Goal: Task Accomplishment & Management: Use online tool/utility

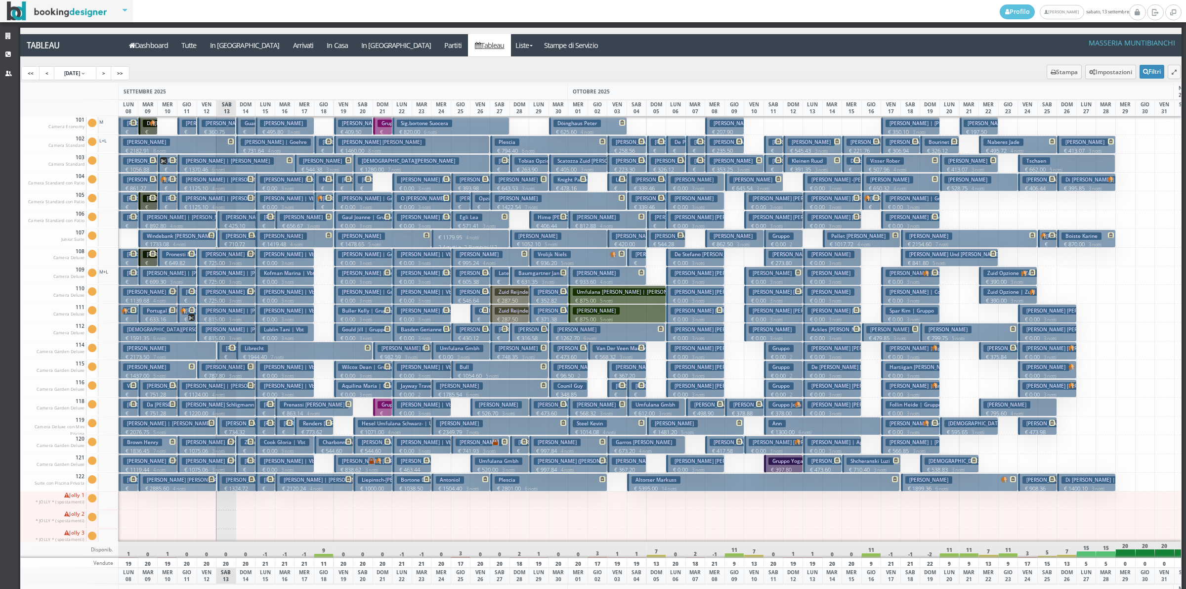
click at [300, 130] on small "3 notti" at bounding box center [291, 132] width 17 height 6
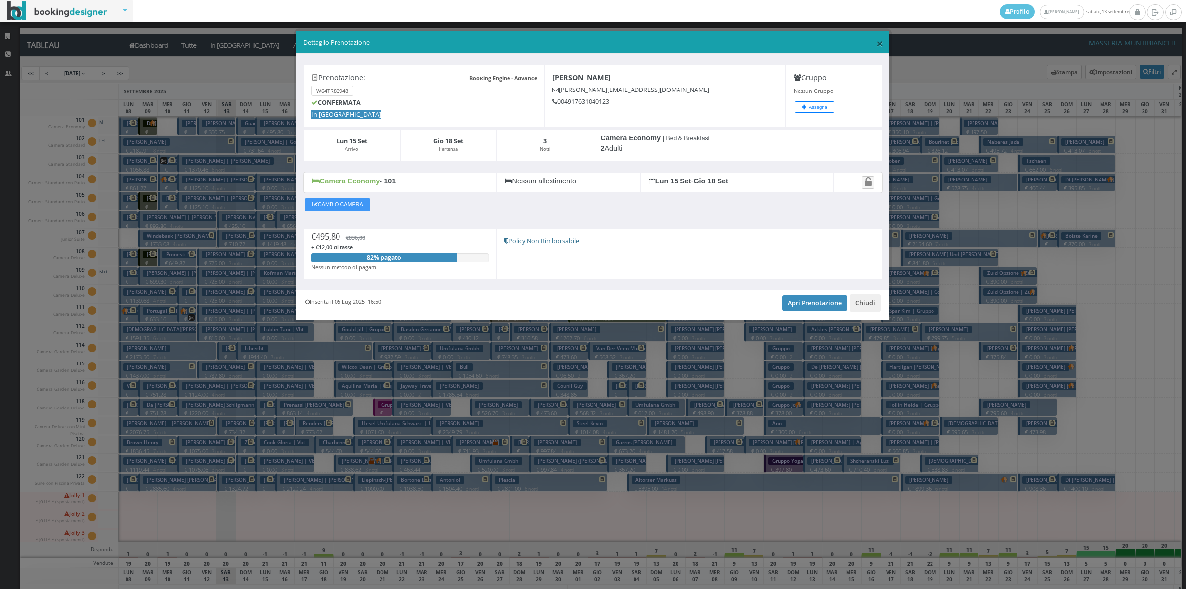
click at [881, 42] on span "×" at bounding box center [879, 43] width 7 height 17
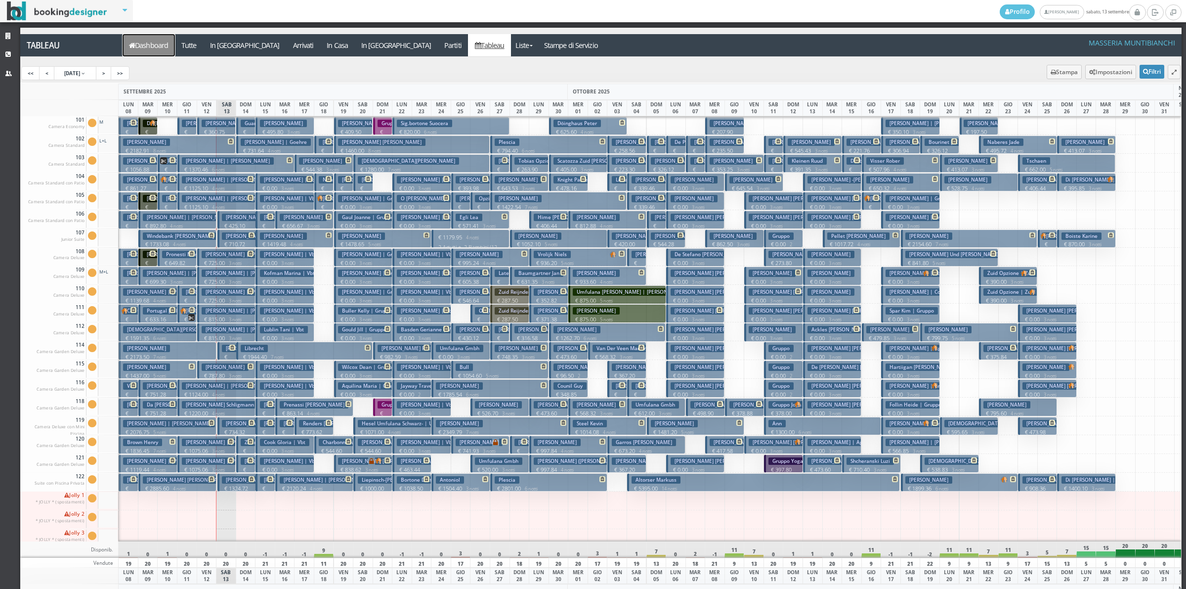
click at [152, 49] on link "Dashboard" at bounding box center [149, 45] width 52 height 22
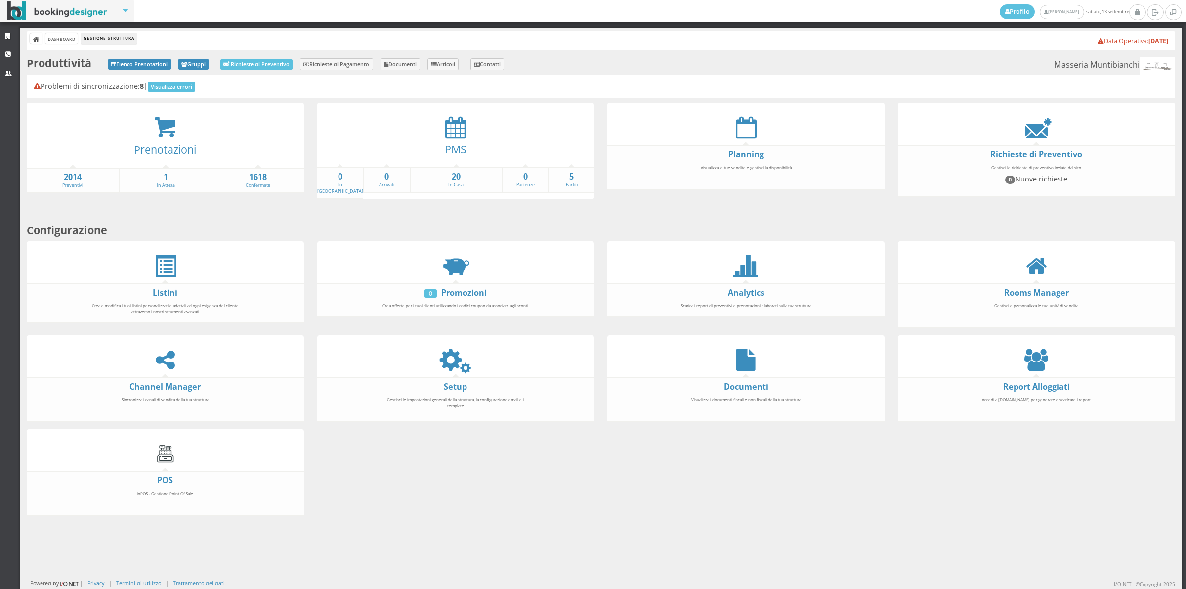
click at [167, 139] on div "Prenotazioni" at bounding box center [165, 153] width 277 height 28
click at [169, 120] on icon at bounding box center [165, 127] width 22 height 23
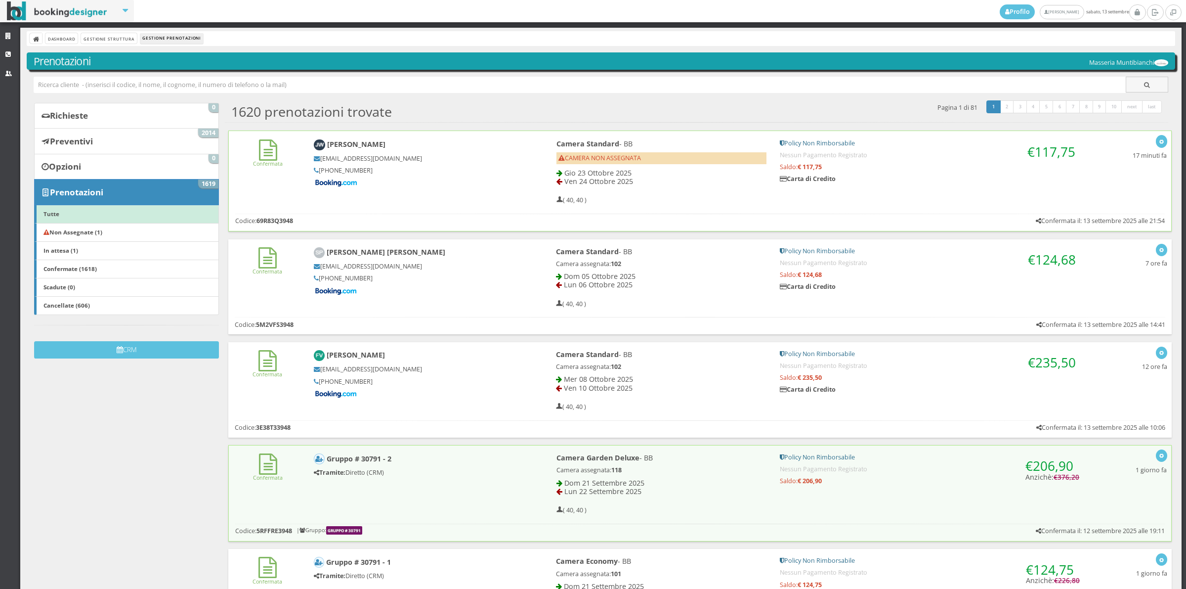
click at [401, 184] on h5 at bounding box center [418, 182] width 209 height 9
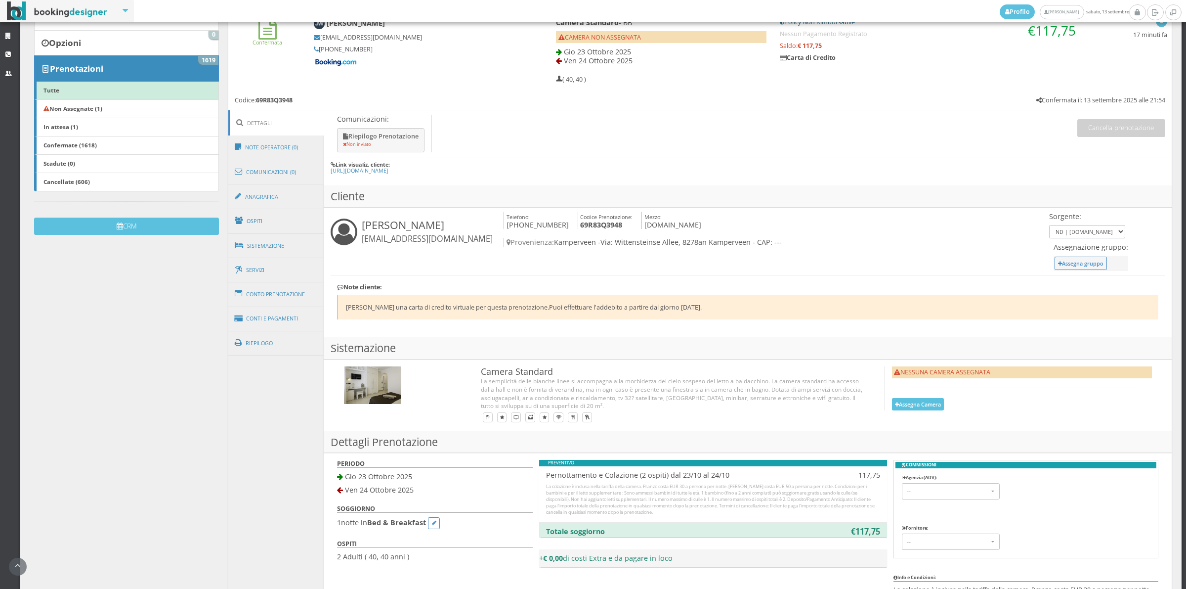
scroll to position [68, 0]
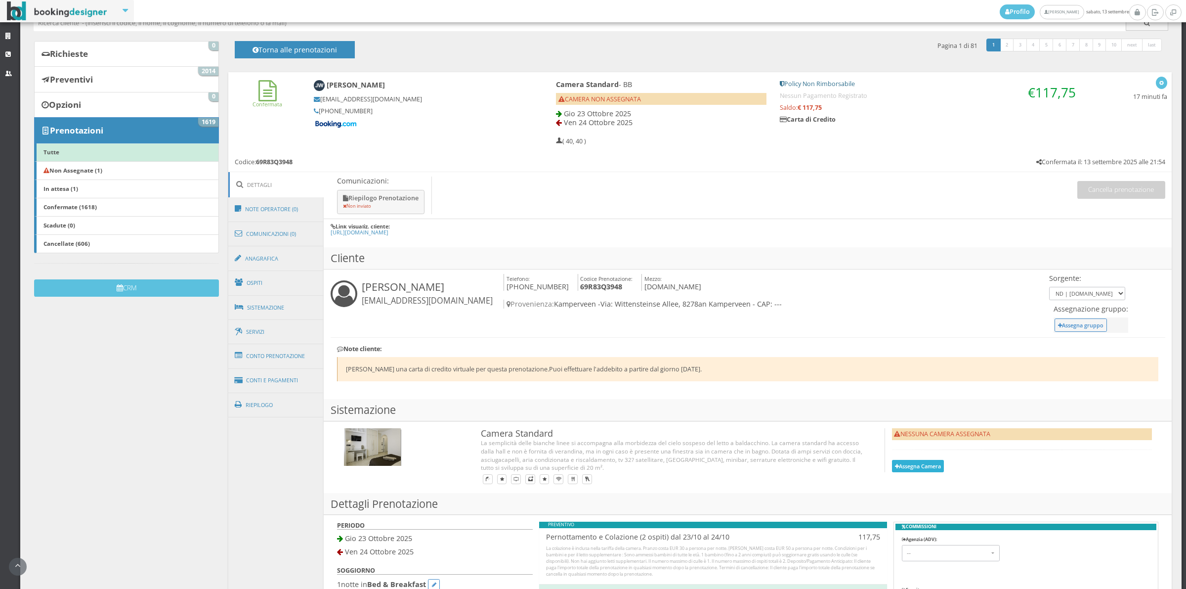
click at [917, 465] on button "Assegna Camera" at bounding box center [918, 466] width 52 height 12
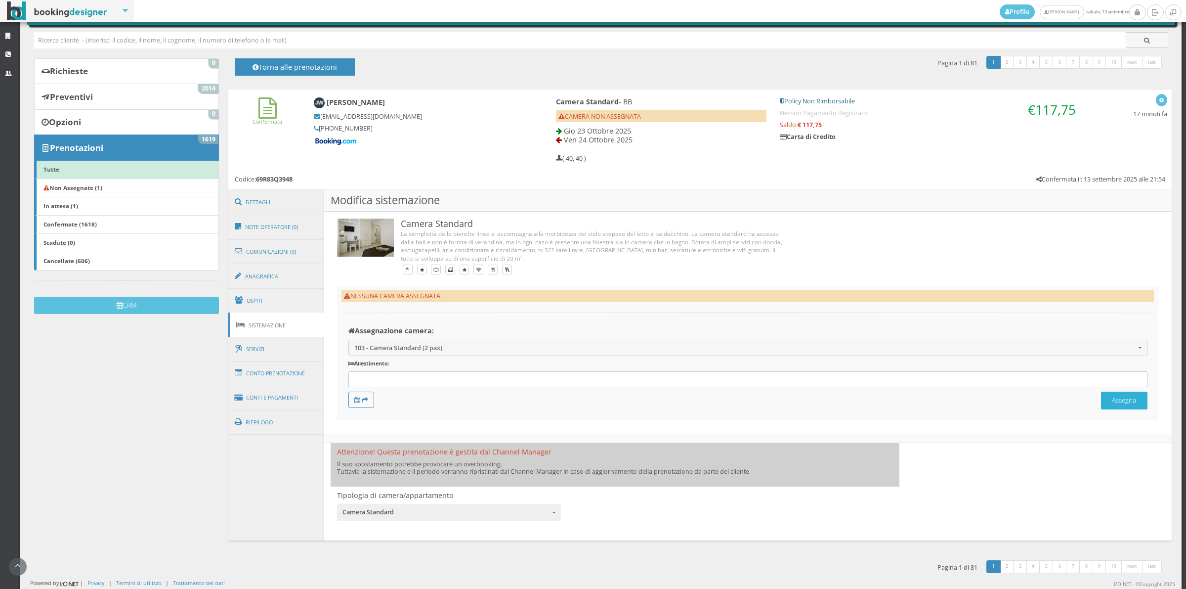
click at [1101, 398] on button "Assegna" at bounding box center [1124, 399] width 46 height 17
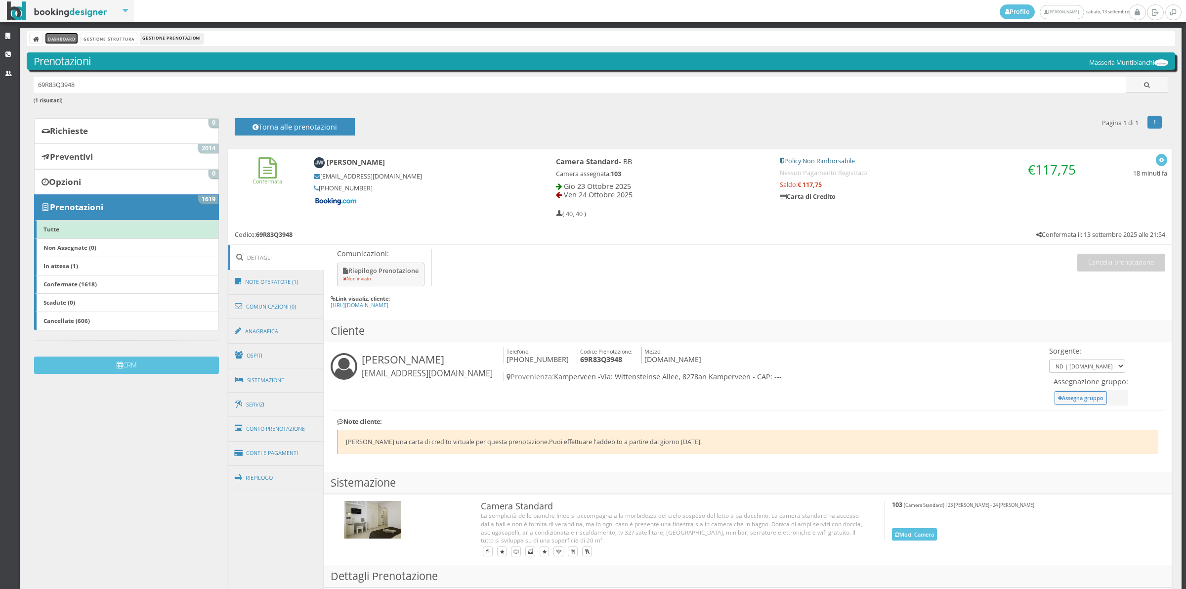
click at [57, 41] on link "Dashboard" at bounding box center [61, 38] width 32 height 10
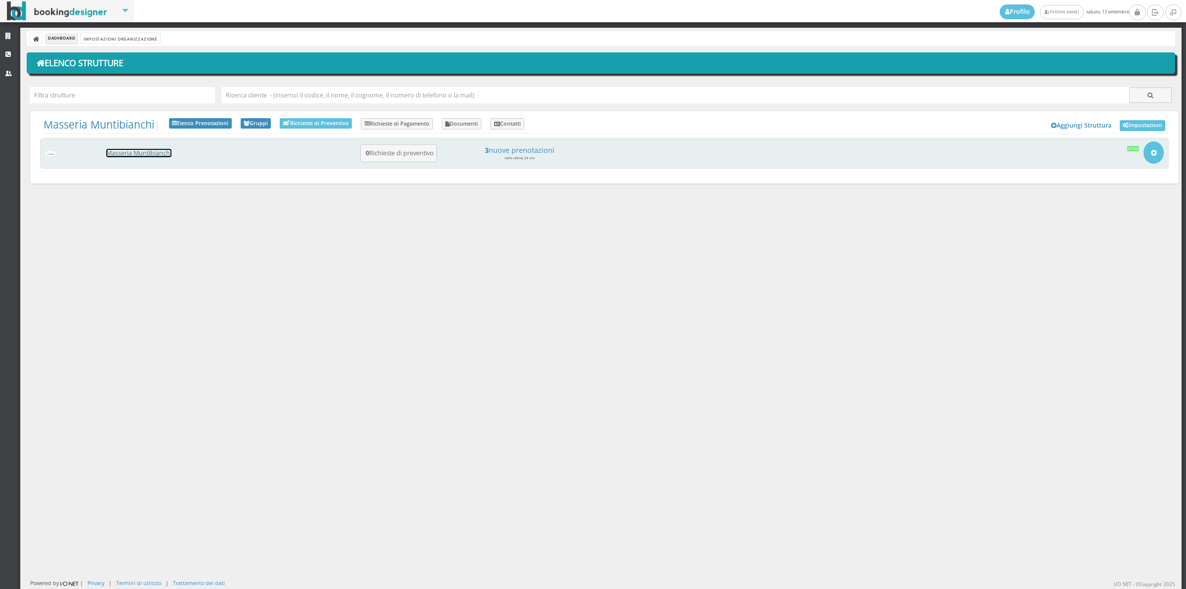
click at [161, 151] on link "Masseria Muntibianchi" at bounding box center [138, 153] width 65 height 8
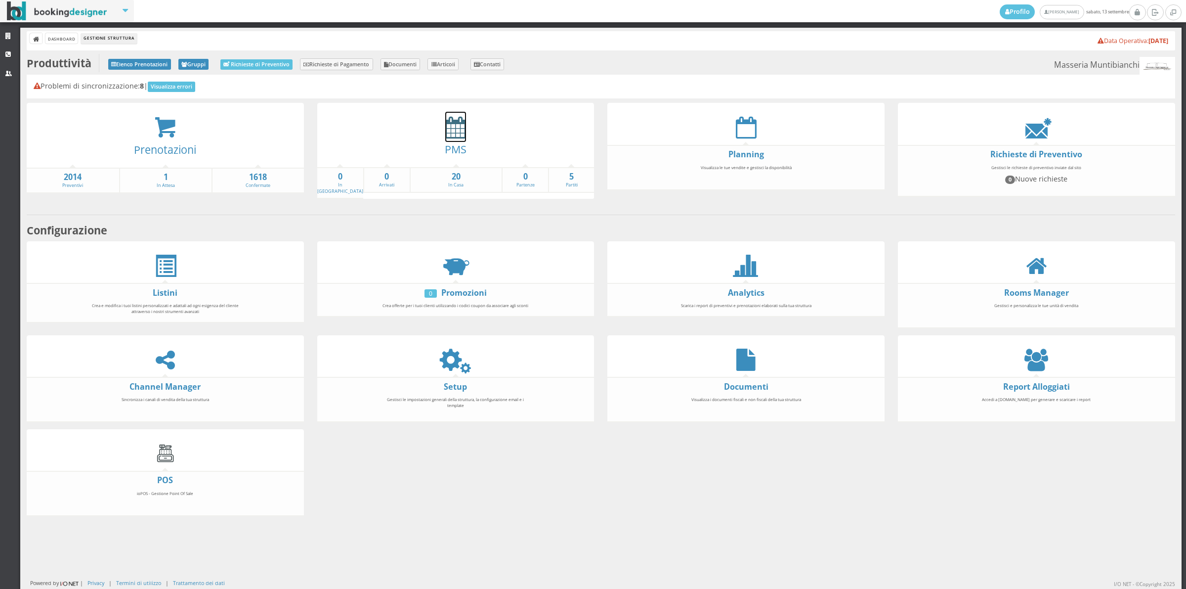
click at [453, 134] on icon at bounding box center [455, 127] width 21 height 22
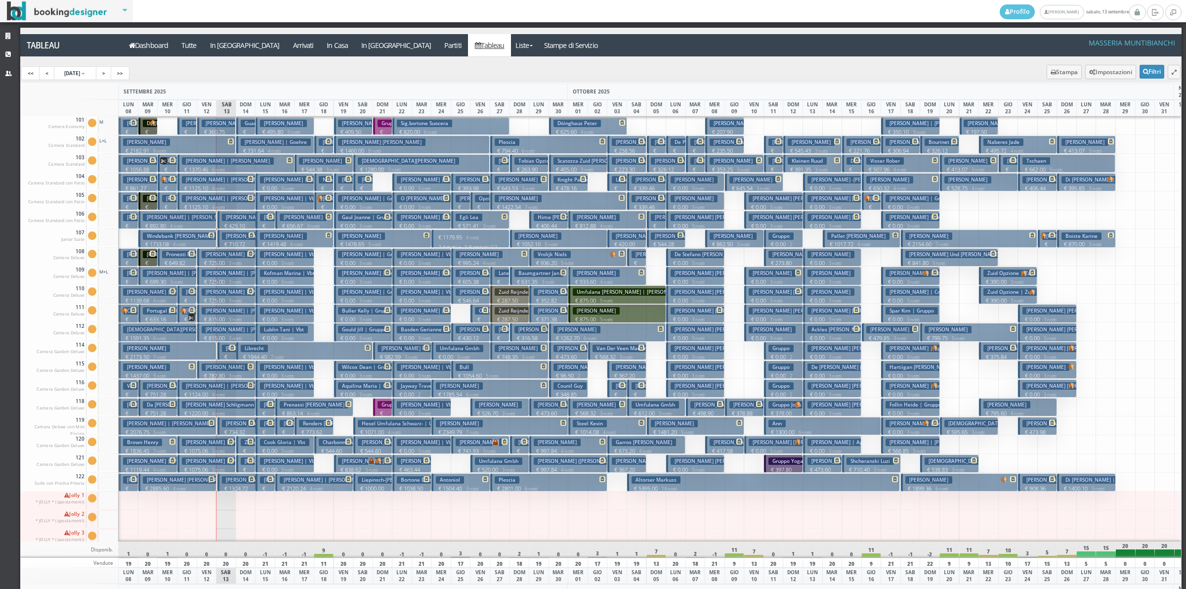
click at [243, 451] on p "€ 258.31 1 notti" at bounding box center [247, 462] width 12 height 31
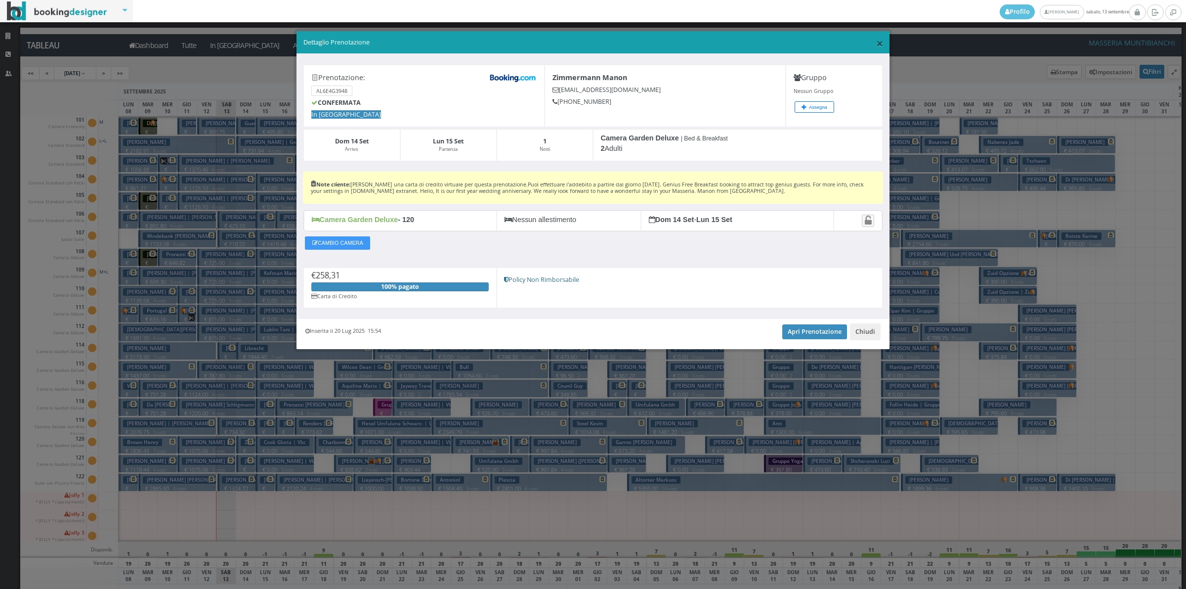
click at [879, 42] on span "×" at bounding box center [879, 43] width 7 height 17
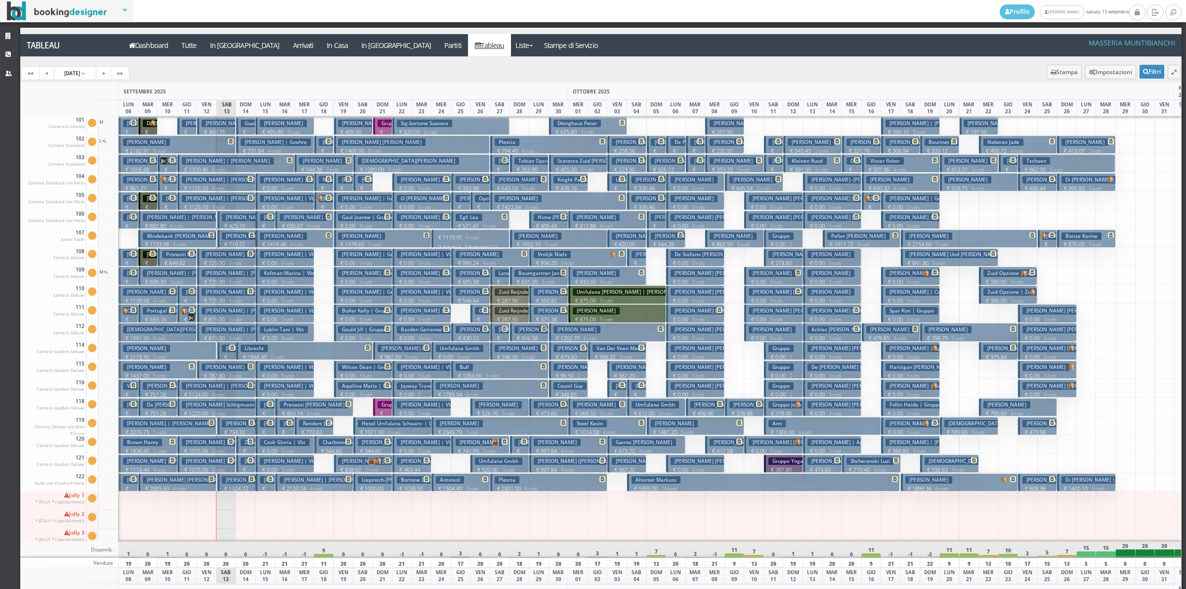
click at [248, 463] on icon at bounding box center [251, 460] width 6 height 6
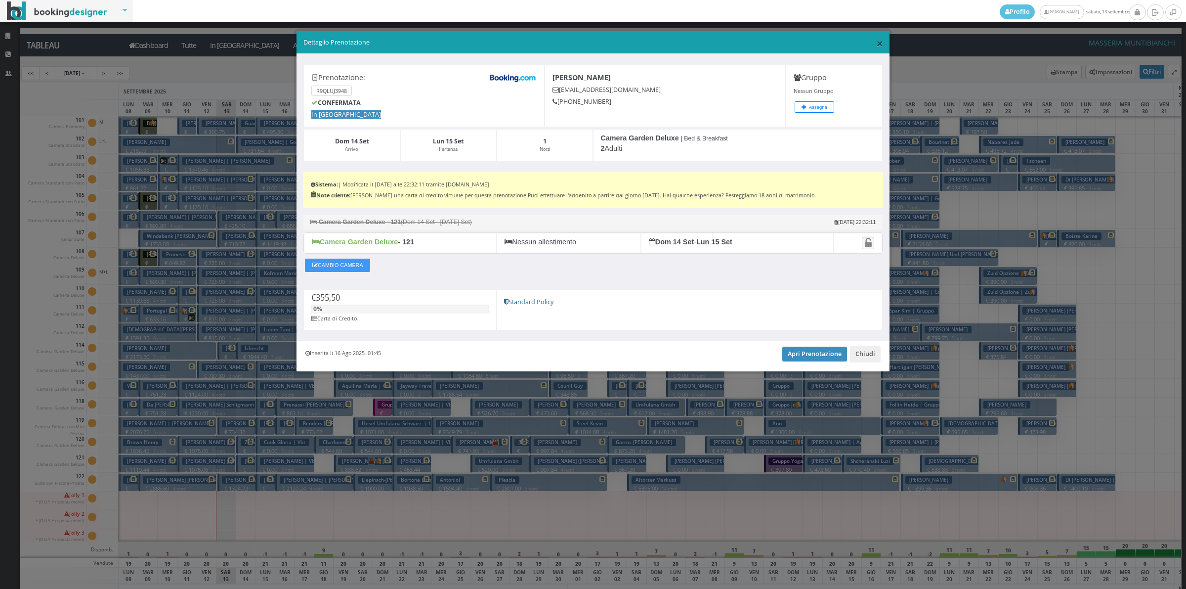
click at [881, 41] on span "×" at bounding box center [879, 43] width 7 height 17
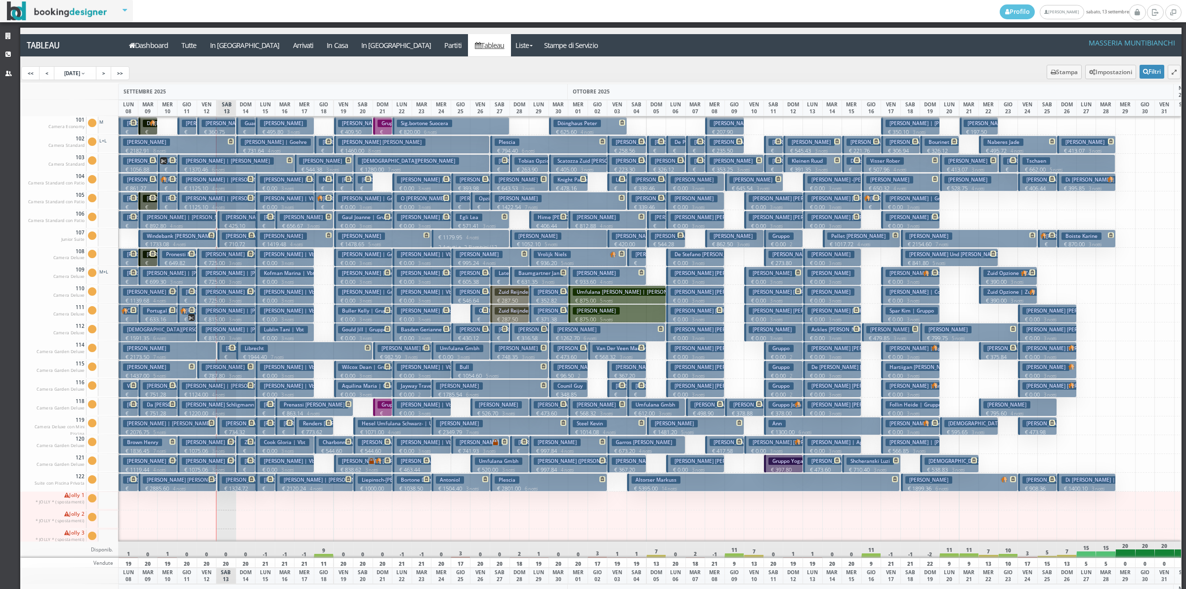
click at [249, 442] on icon at bounding box center [251, 441] width 6 height 6
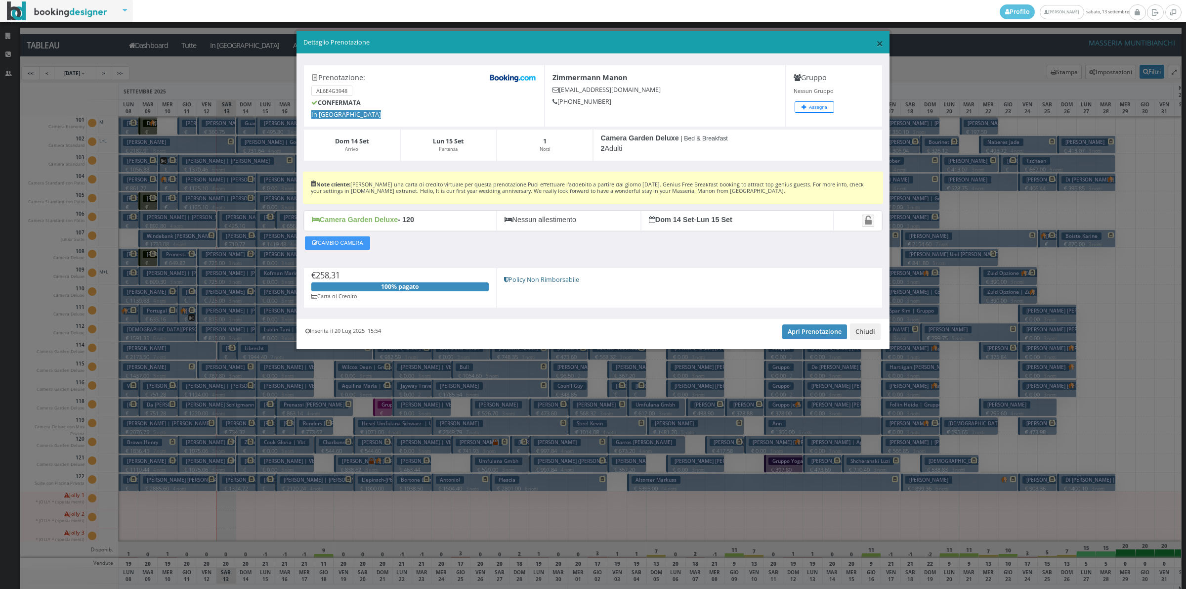
click at [881, 42] on span "×" at bounding box center [879, 43] width 7 height 17
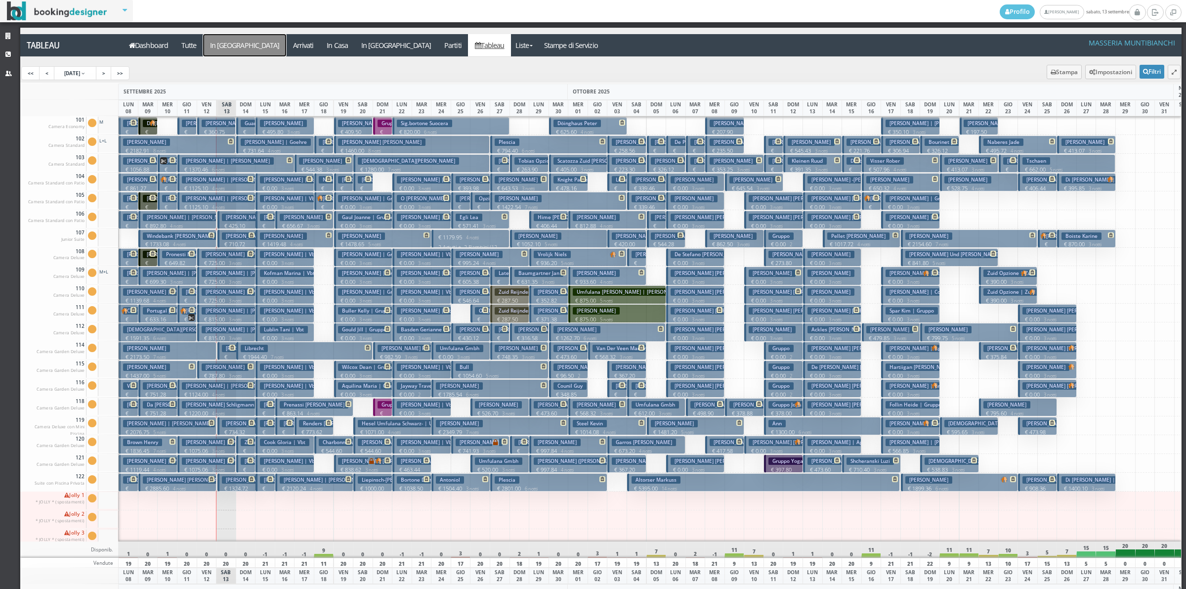
click at [241, 54] on a=pms-arrival-reservations"] "In [GEOGRAPHIC_DATA]" at bounding box center [244, 45] width 83 height 22
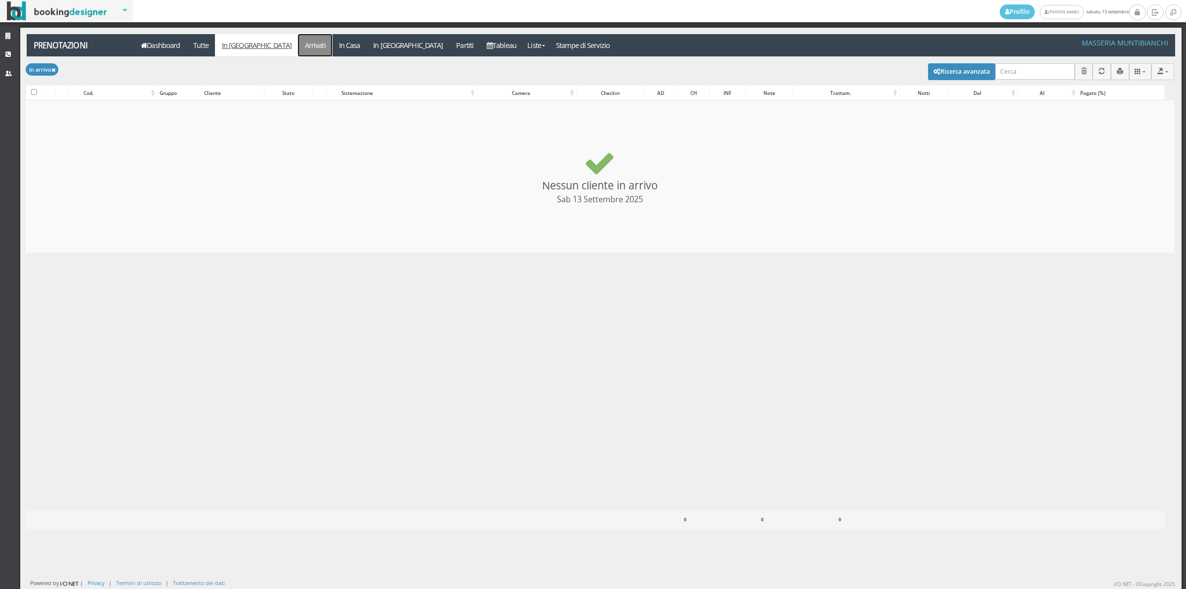
click at [298, 40] on link "Arrivati" at bounding box center [315, 45] width 34 height 22
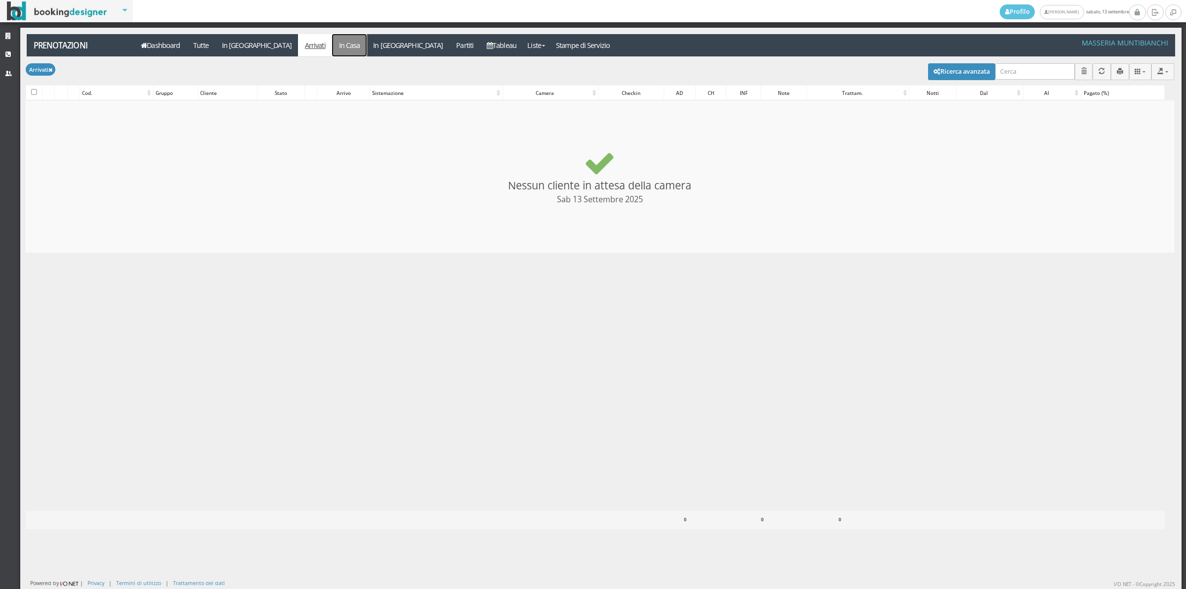
click at [332, 37] on link "In Casa" at bounding box center [349, 45] width 35 height 22
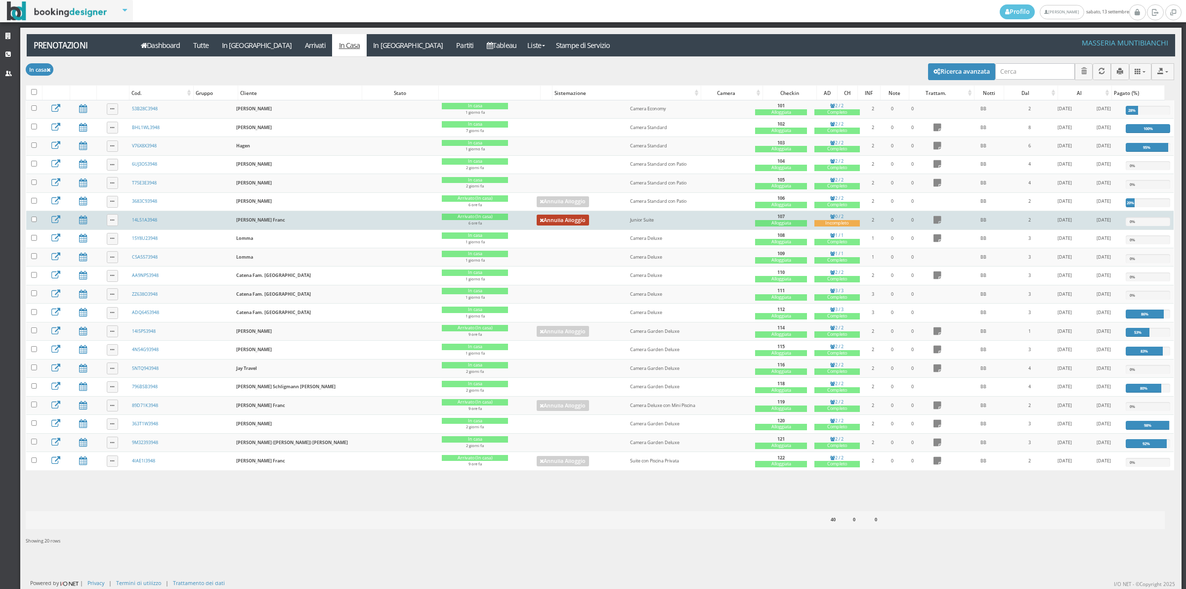
click at [537, 220] on link "Annulla Alloggio" at bounding box center [563, 220] width 52 height 11
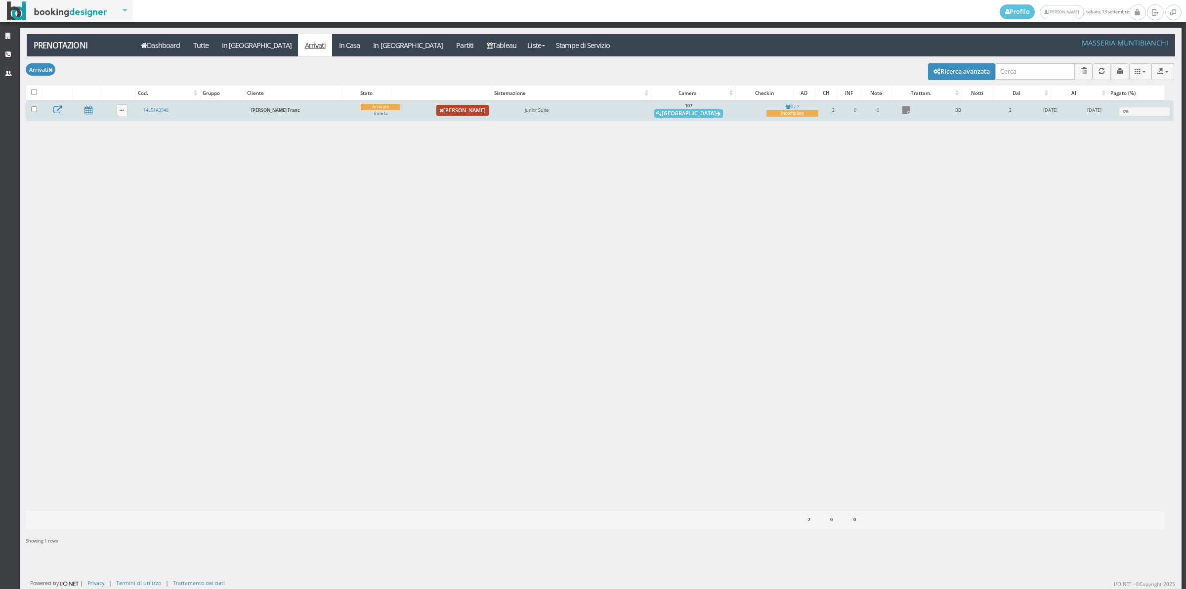
click at [439, 110] on link "Annulla Arrivo" at bounding box center [462, 110] width 53 height 11
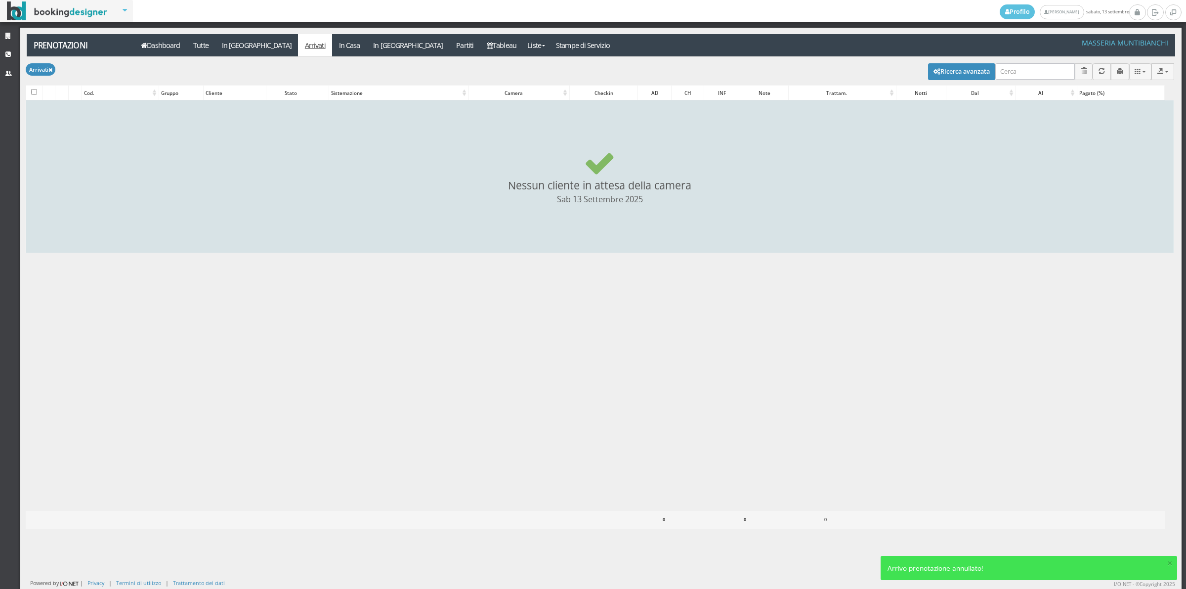
checkbox input "false"
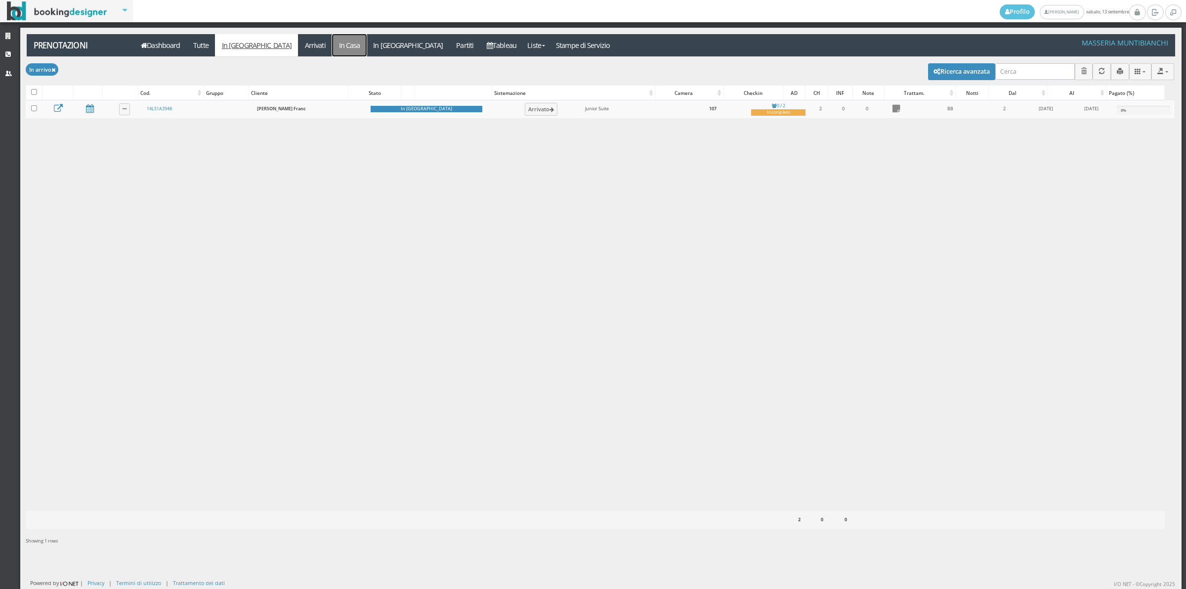
click at [332, 51] on link "In Casa" at bounding box center [349, 45] width 35 height 22
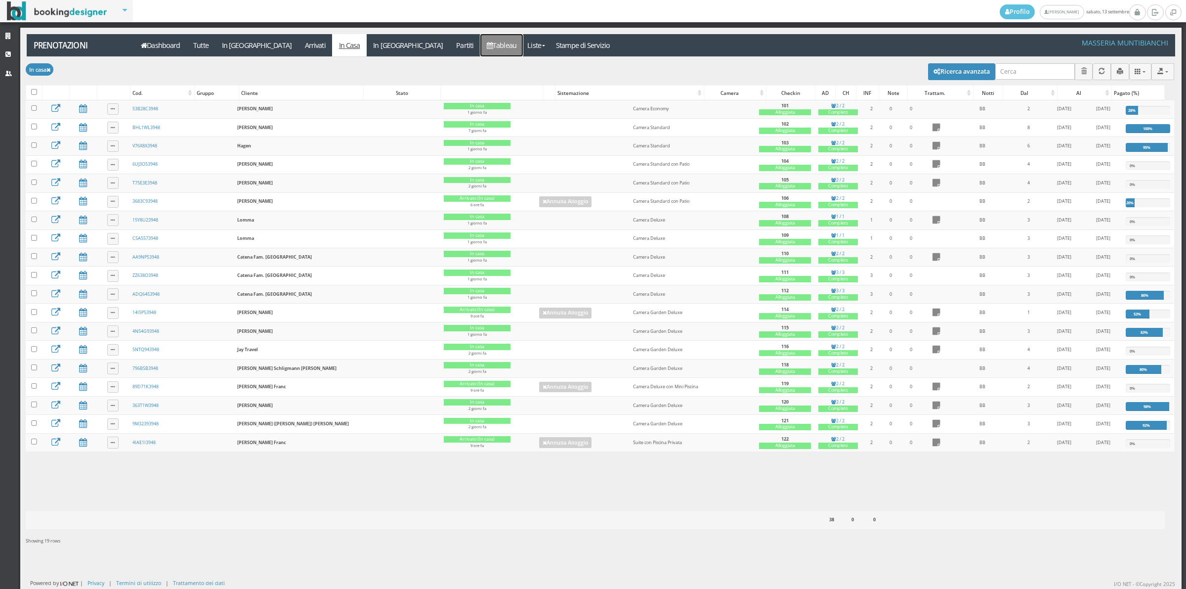
click at [480, 45] on link "Tableau" at bounding box center [501, 45] width 43 height 22
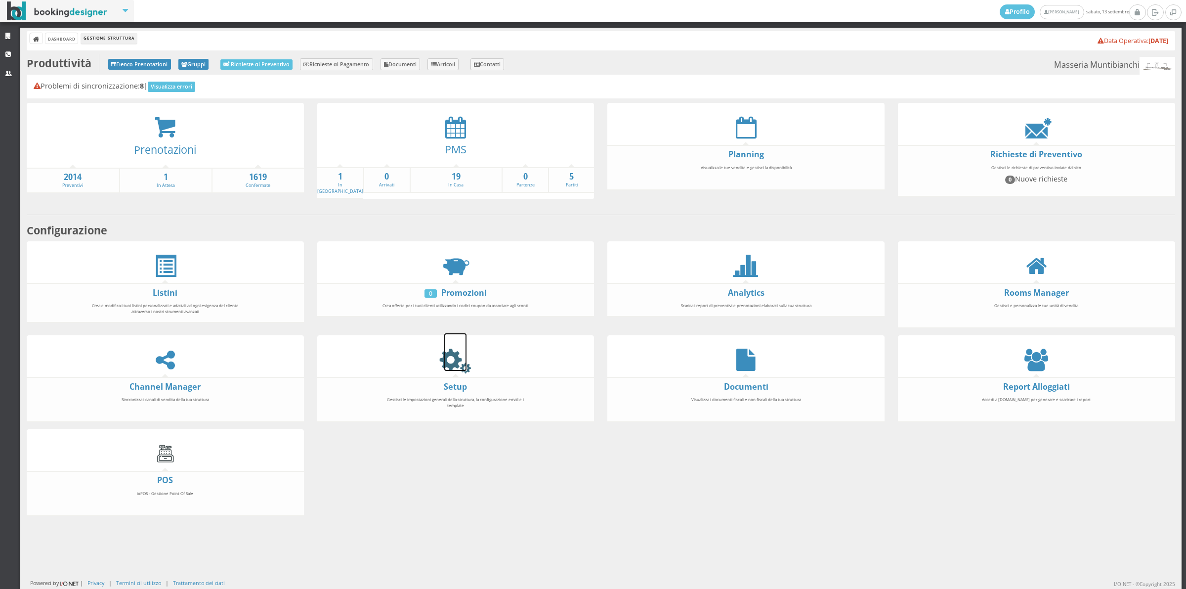
click at [451, 357] on icon at bounding box center [455, 359] width 22 height 22
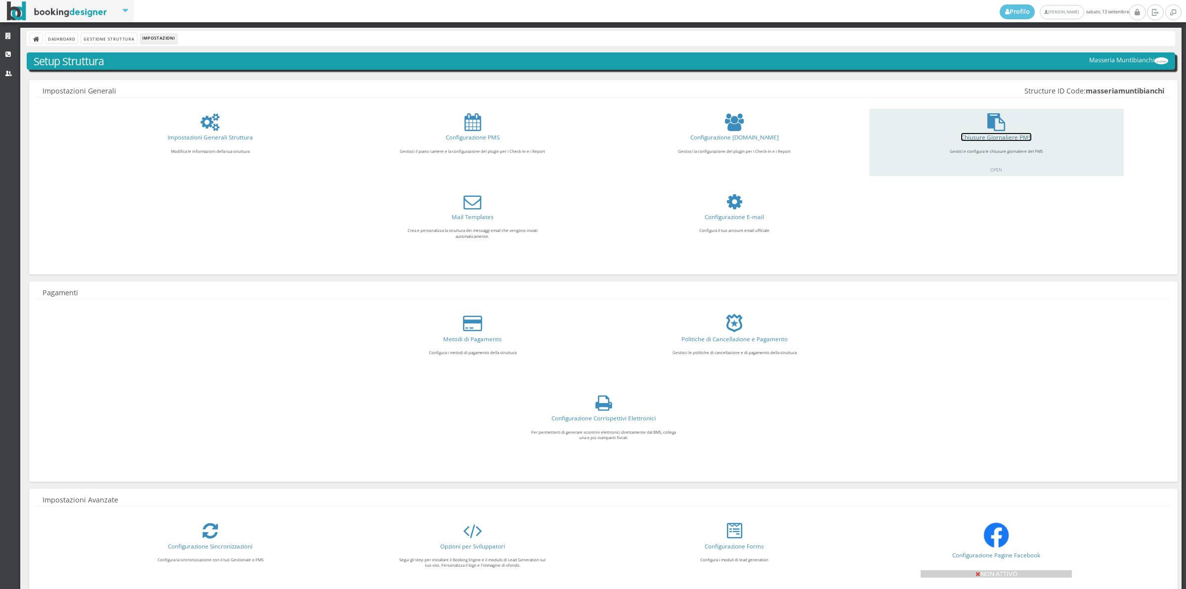
click at [972, 136] on link "Chiusure Giornaliere PMS" at bounding box center [996, 137] width 70 height 8
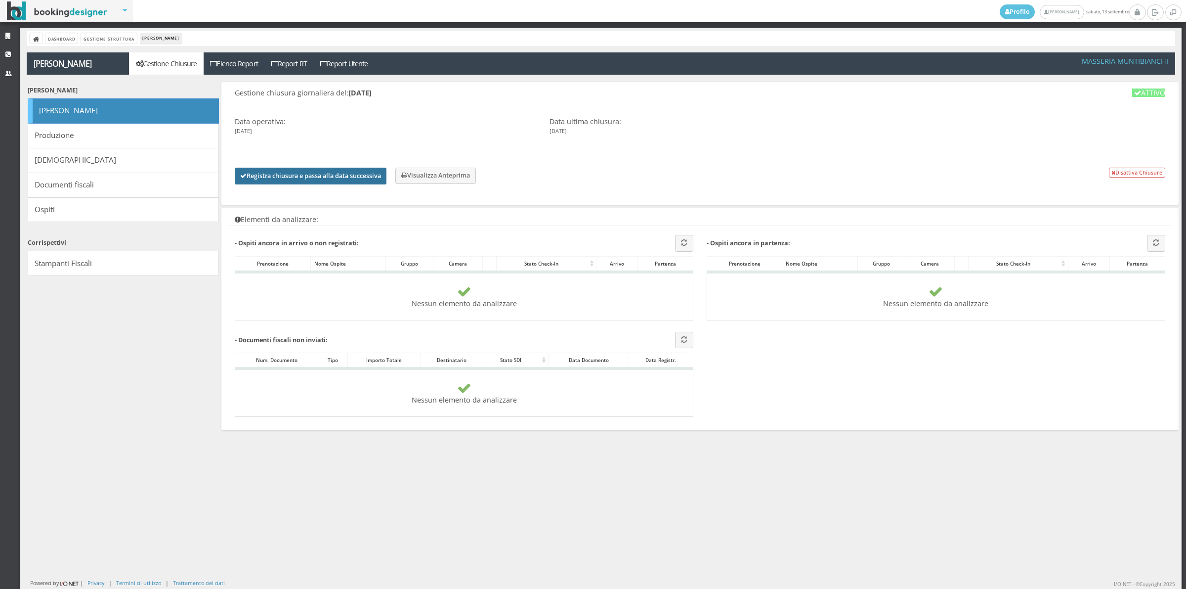
click at [322, 176] on button "Registra chiusura e passa alla data successiva" at bounding box center [311, 176] width 152 height 17
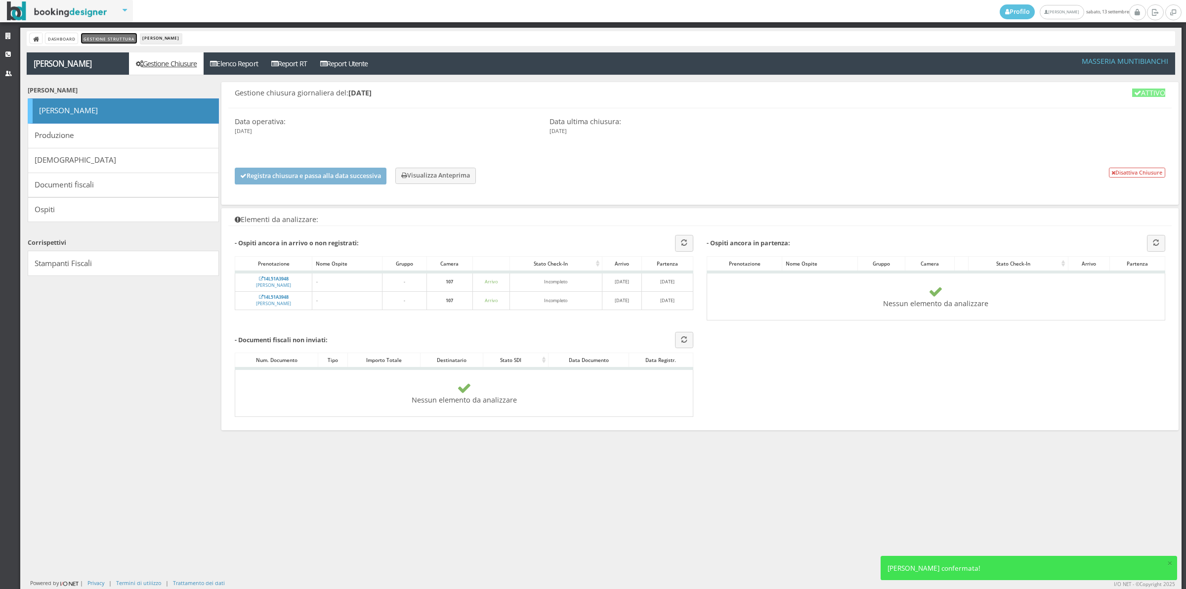
click at [112, 37] on link "Gestione Struttura" at bounding box center [108, 38] width 55 height 10
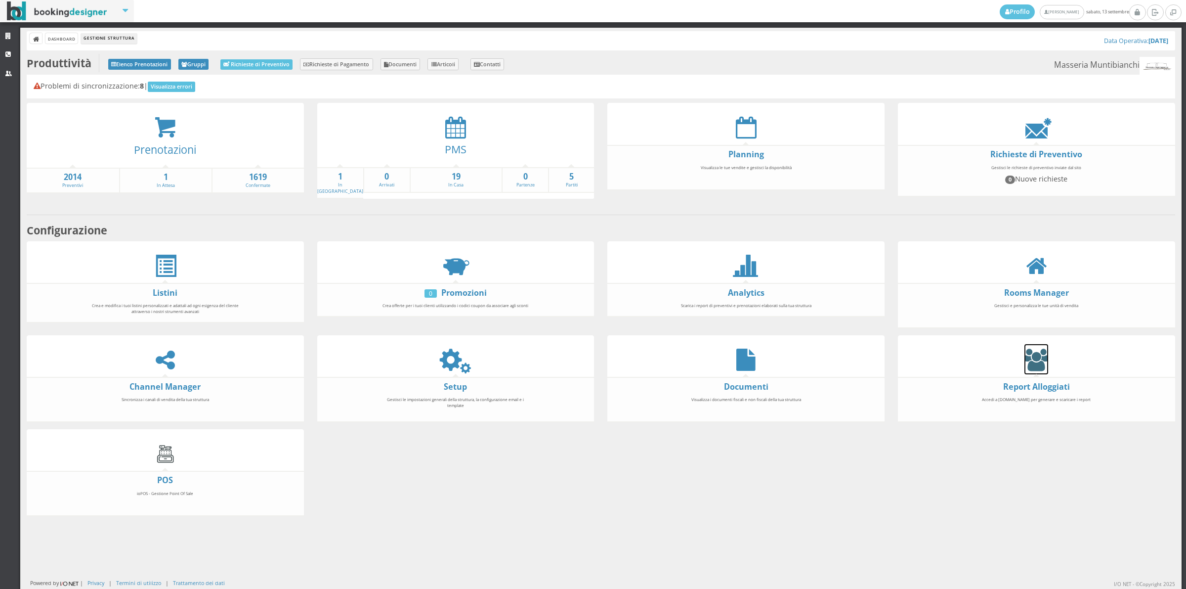
click at [1036, 354] on icon at bounding box center [1037, 359] width 24 height 22
click at [457, 132] on icon at bounding box center [455, 127] width 21 height 22
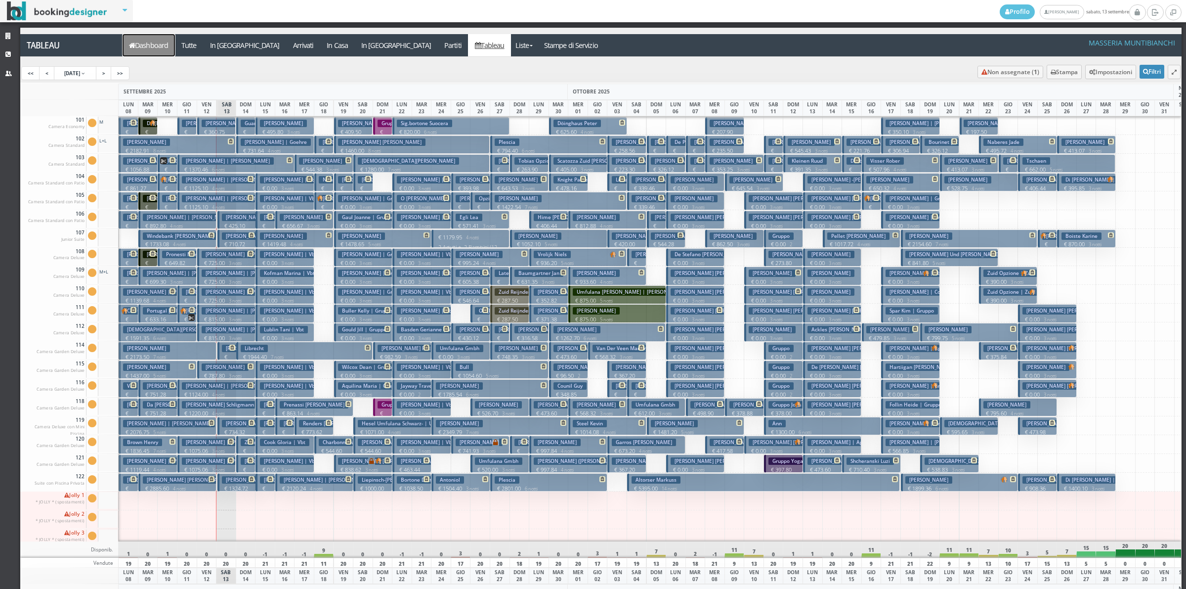
click at [154, 51] on link "Dashboard" at bounding box center [149, 45] width 52 height 22
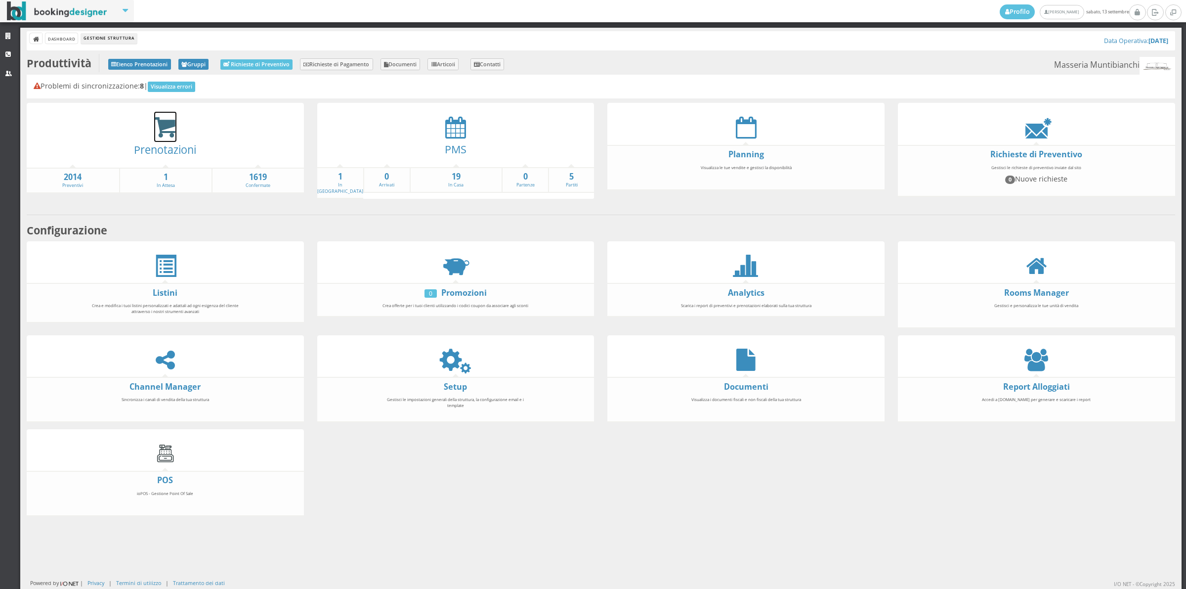
click at [164, 129] on icon at bounding box center [165, 127] width 22 height 23
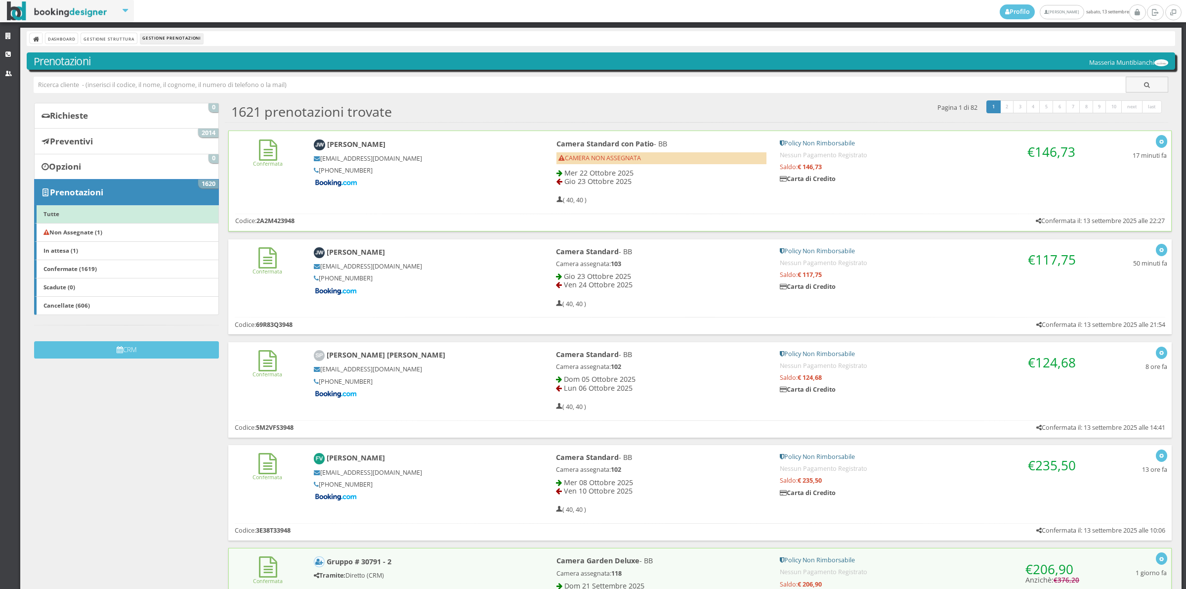
click at [275, 193] on div "Confermata [PERSON_NAME] [EMAIL_ADDRESS][DOMAIN_NAME] [PHONE_NUMBER] Camera Sta…" at bounding box center [700, 169] width 943 height 77
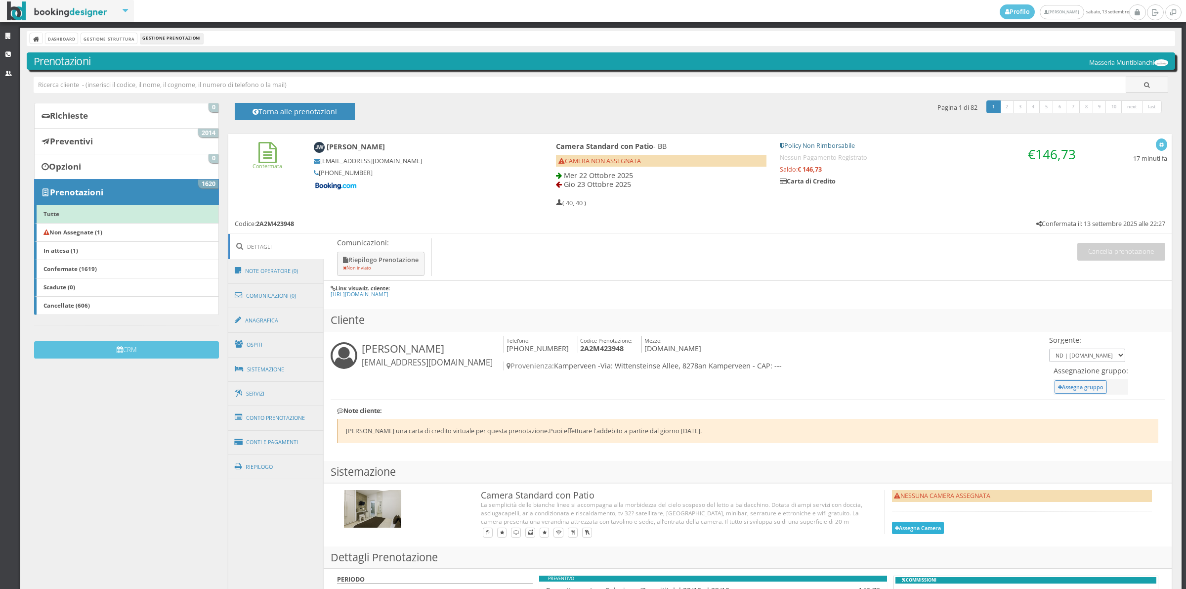
click at [900, 529] on button "Assegna Camera" at bounding box center [918, 527] width 52 height 12
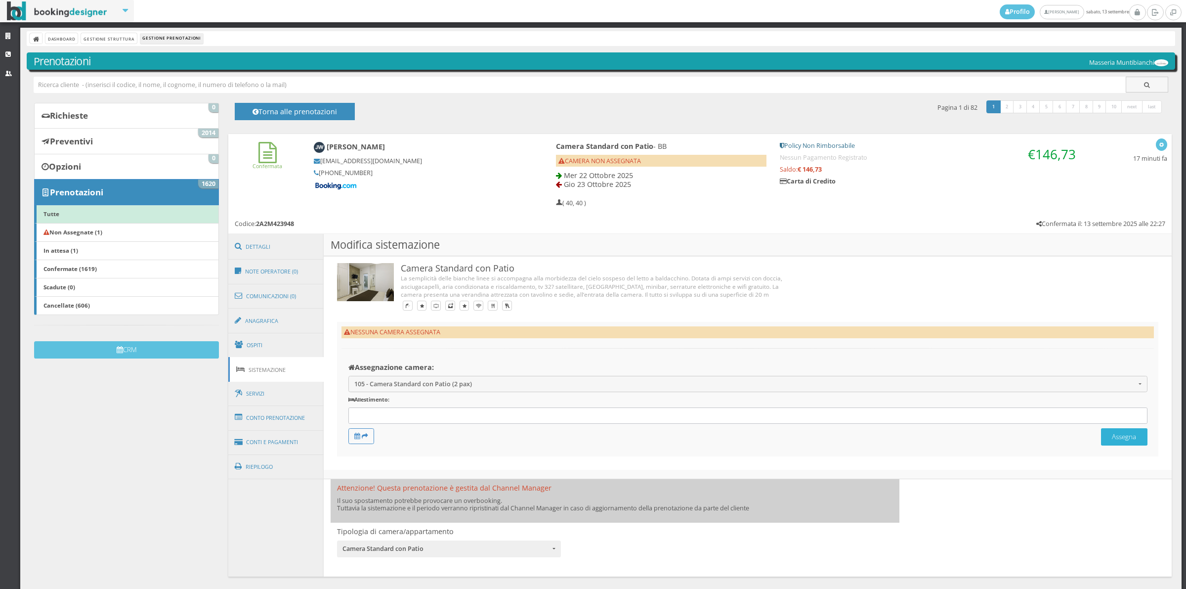
click at [1123, 437] on button "Assegna" at bounding box center [1124, 436] width 46 height 17
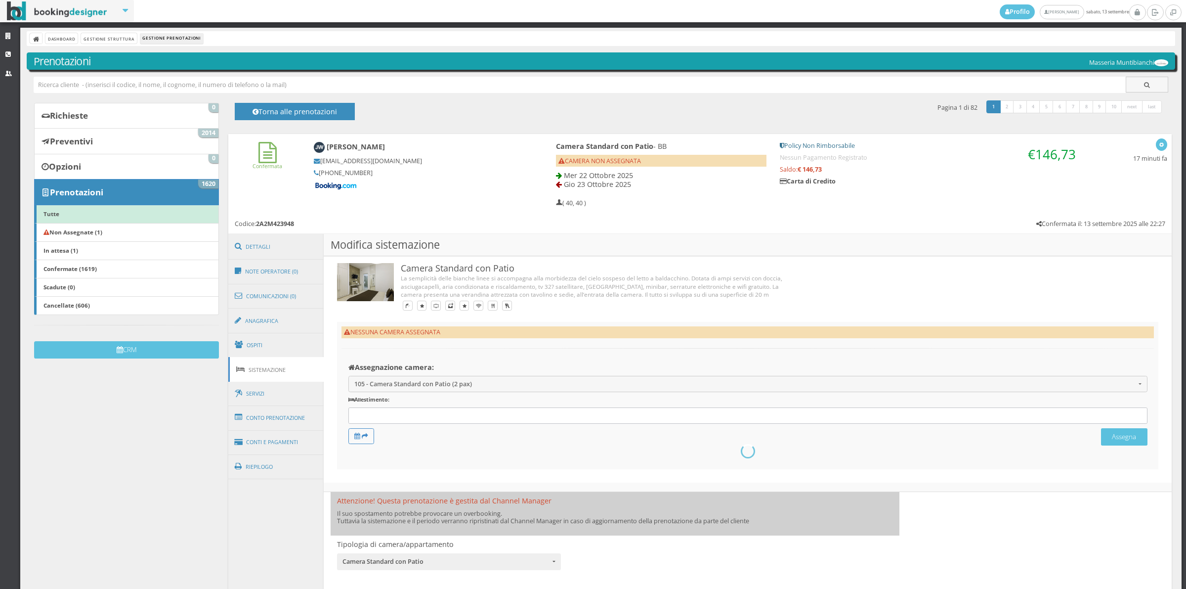
click at [661, 70] on div "Dashboard Gestione Struttura Gestione Prenotazioni Prenotazioni Masseria Muntib…" at bounding box center [601, 333] width 1162 height 610
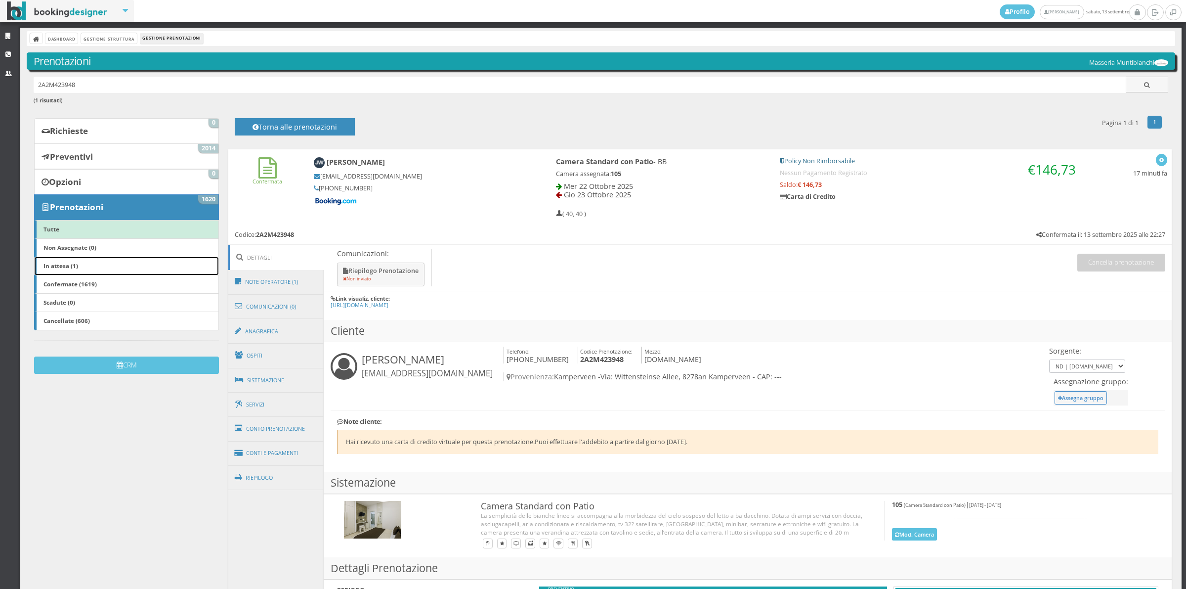
click at [72, 260] on link "In attesa (1)" at bounding box center [126, 266] width 185 height 19
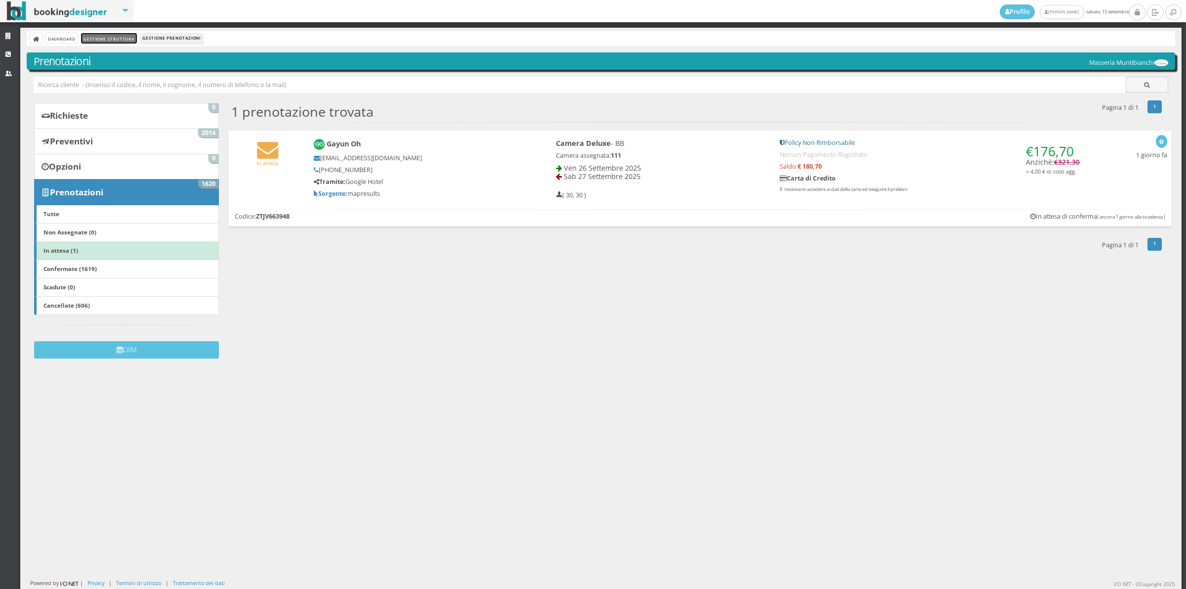
click at [92, 38] on link "Gestione Struttura" at bounding box center [108, 38] width 55 height 10
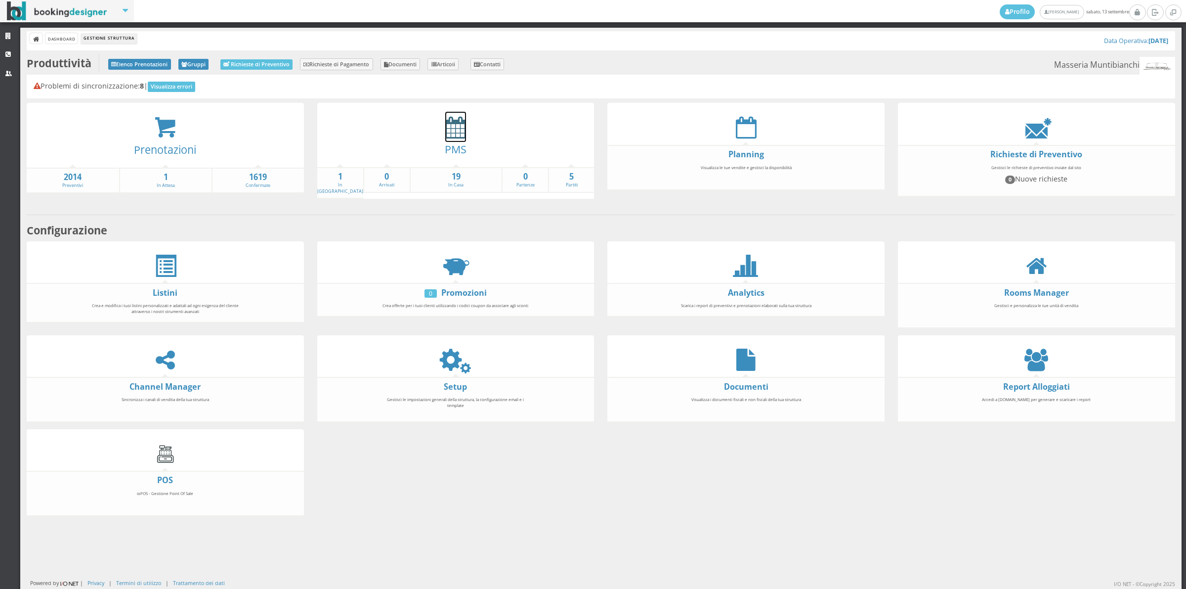
click at [445, 116] on icon at bounding box center [455, 127] width 21 height 22
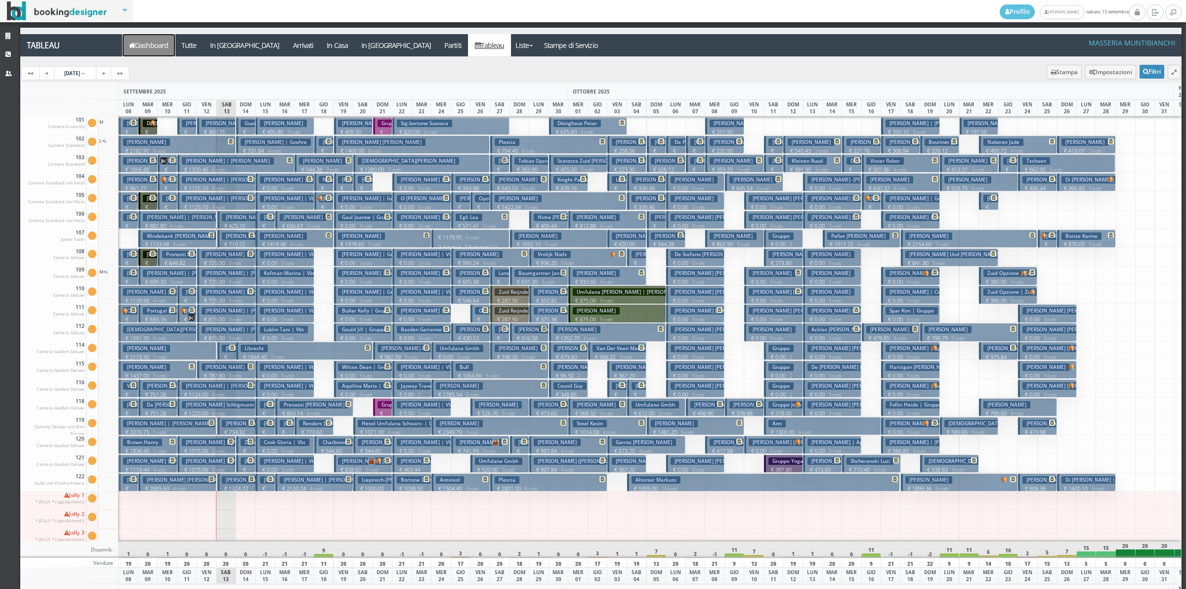
click at [172, 45] on link "Dashboard" at bounding box center [149, 45] width 52 height 22
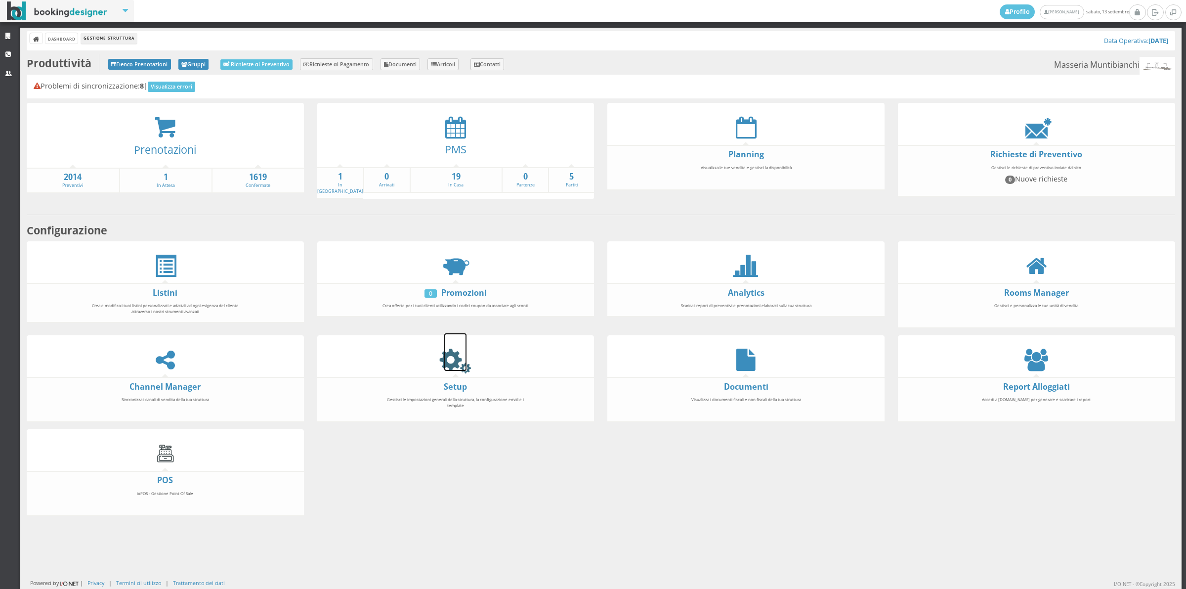
click at [452, 365] on icon at bounding box center [455, 359] width 22 height 22
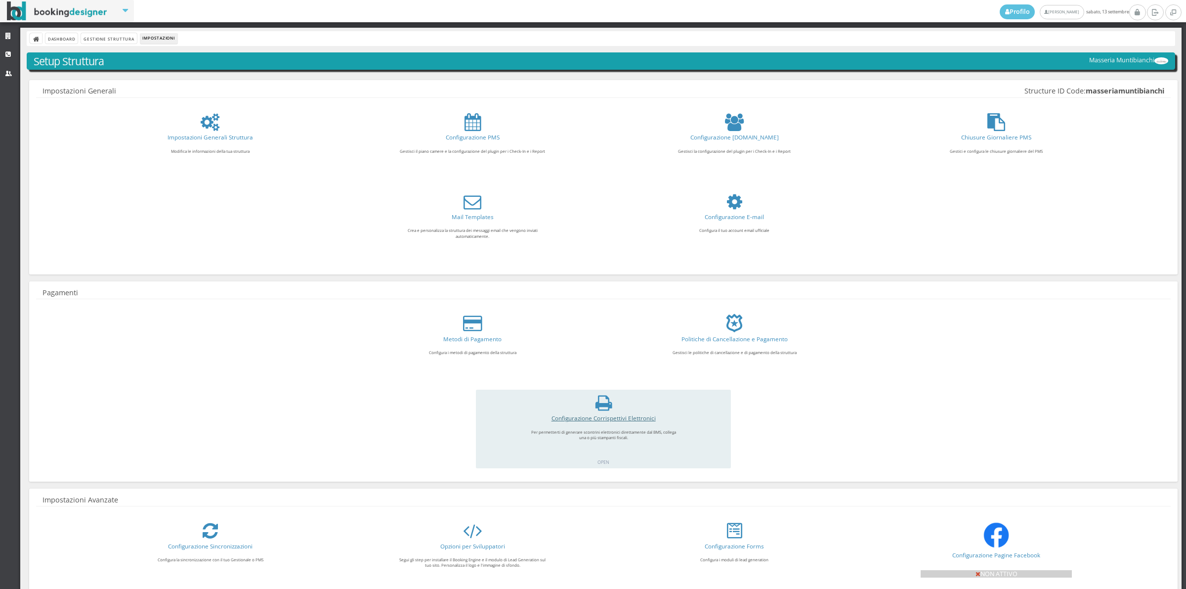
click at [622, 418] on link "Configurazione Corrispettivi Elettronici" at bounding box center [604, 418] width 104 height 8
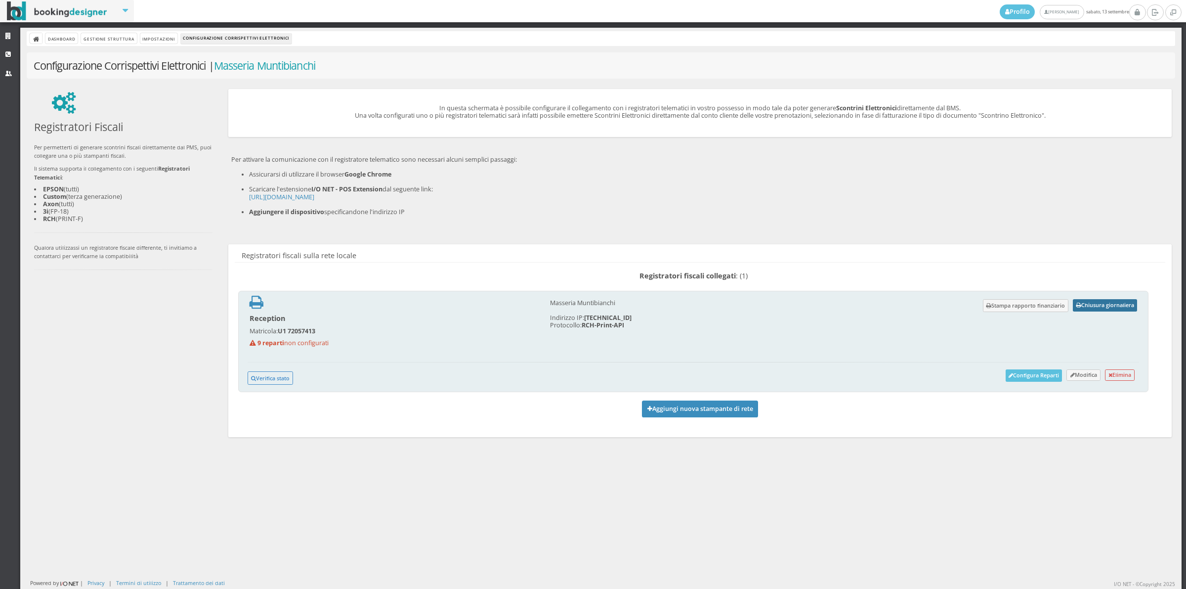
click at [1100, 302] on button "Chiusura giornaliera" at bounding box center [1105, 305] width 64 height 12
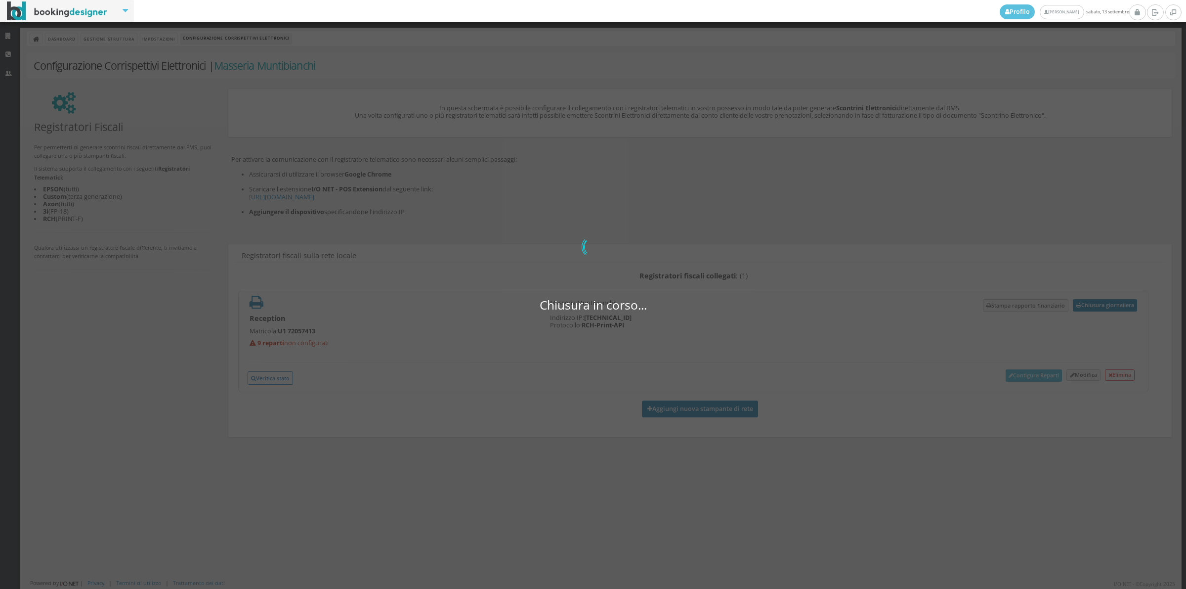
click at [646, 63] on div "Chiusura in corso... 0 di 0" at bounding box center [593, 294] width 1186 height 589
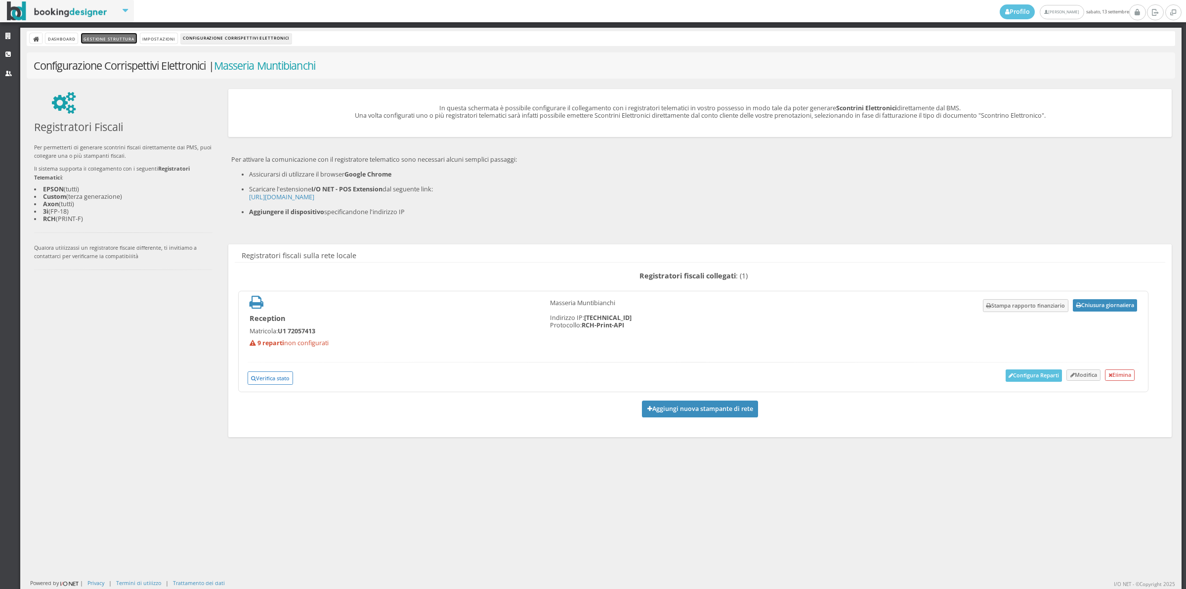
click at [102, 42] on link "Gestione Struttura" at bounding box center [108, 38] width 55 height 10
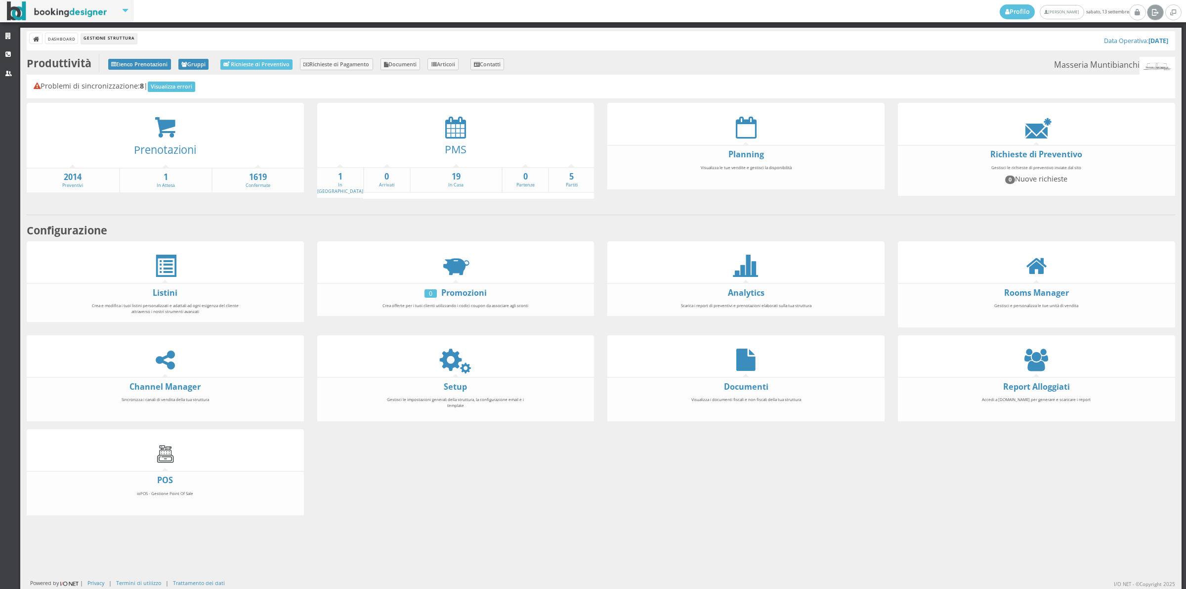
click at [1152, 13] on icon at bounding box center [1155, 12] width 7 height 10
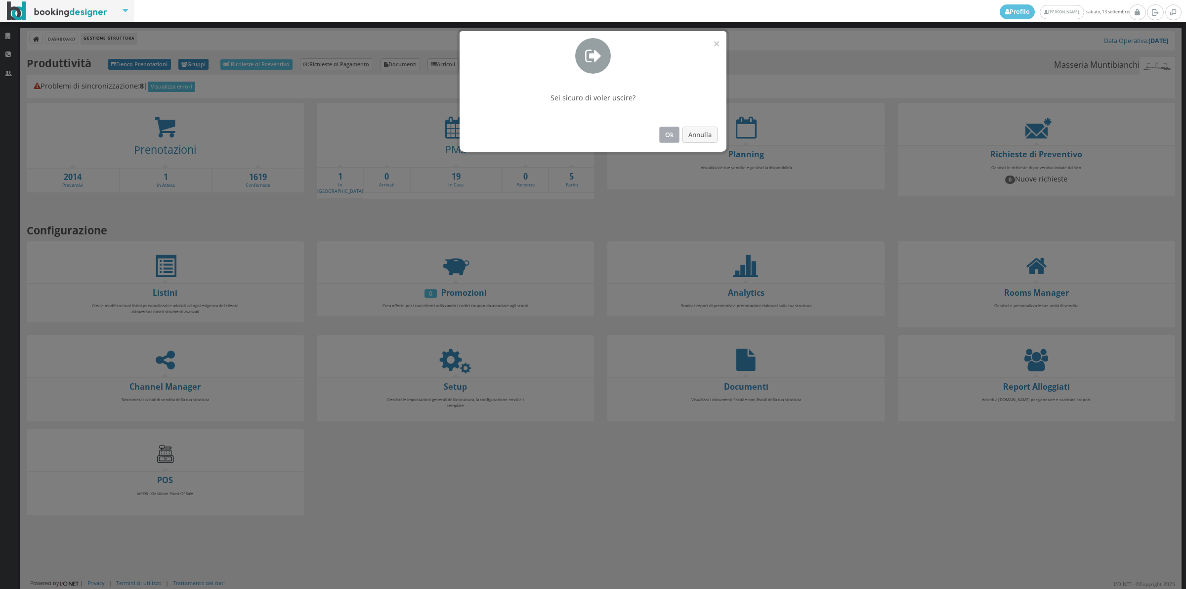
click at [661, 132] on button "Ok" at bounding box center [669, 135] width 20 height 16
